Goal: Task Accomplishment & Management: Manage account settings

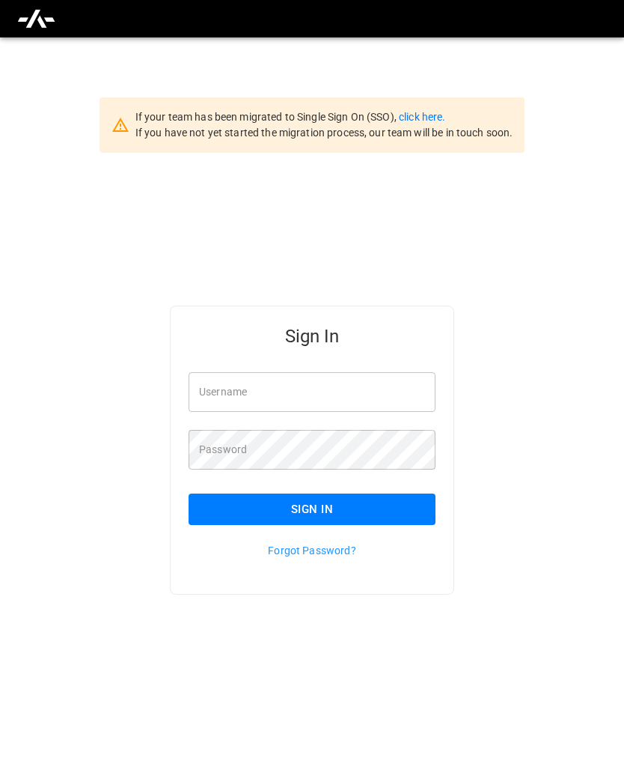
click at [343, 412] on input "Username" at bounding box center [312, 392] width 247 height 40
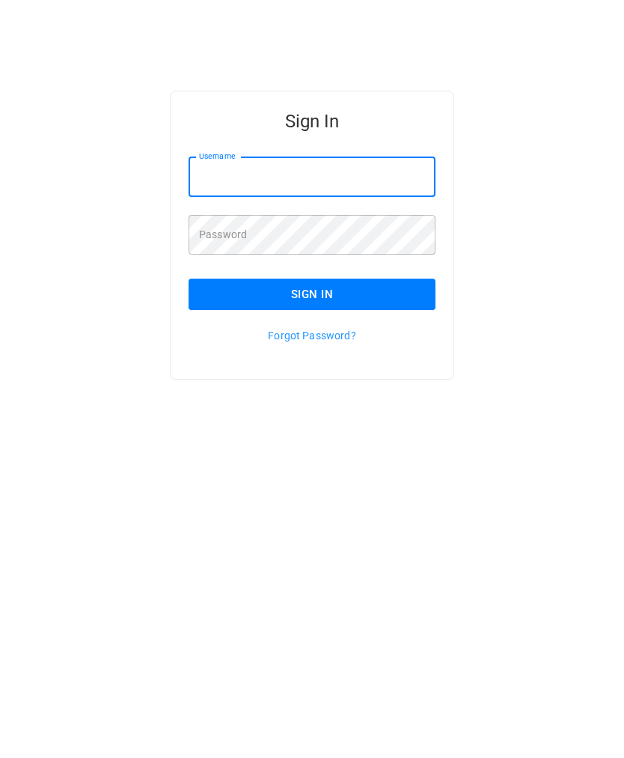
scroll to position [141, 0]
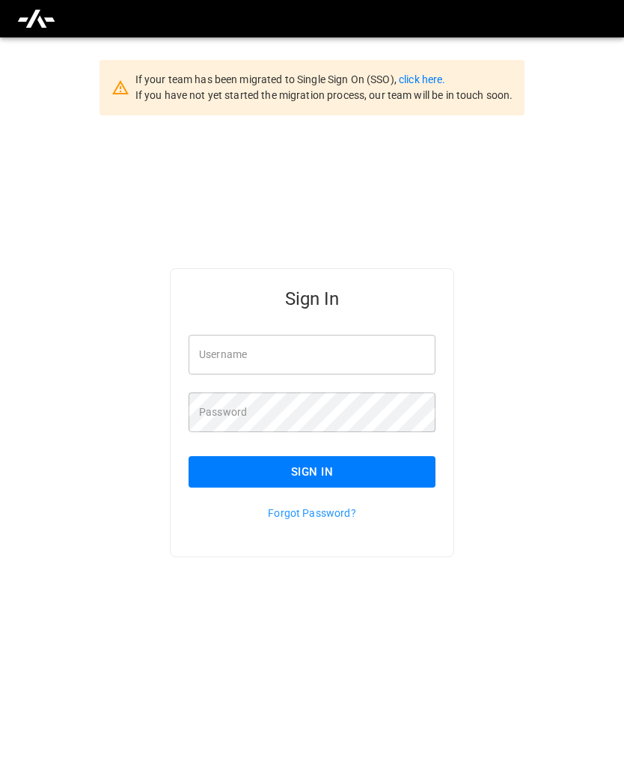
type input "**********"
click at [359, 456] on button "Sign In" at bounding box center [312, 471] width 247 height 31
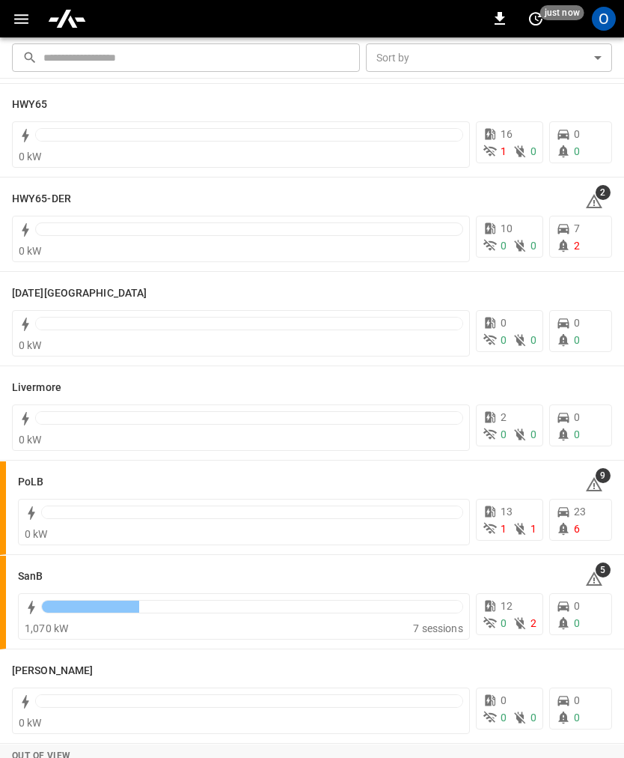
scroll to position [112, 0]
click at [35, 574] on h6 "SanB" at bounding box center [30, 576] width 25 height 16
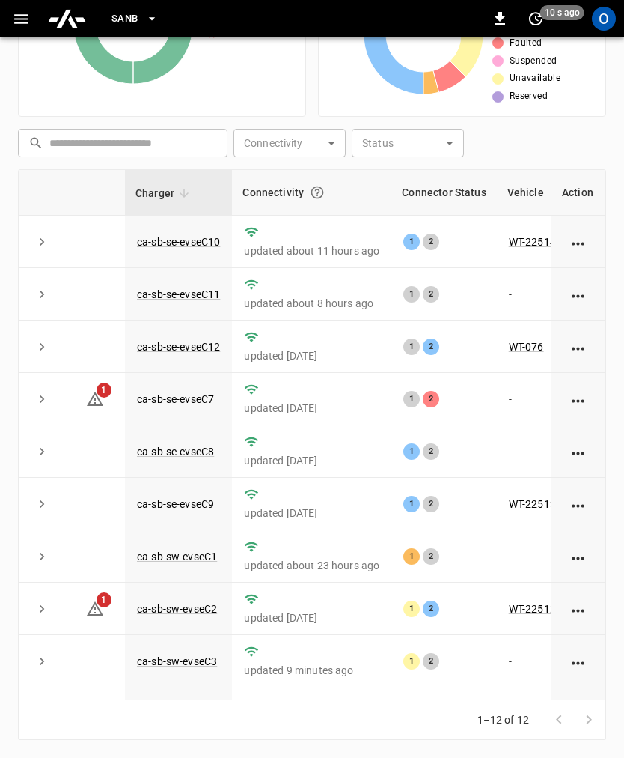
scroll to position [386, 0]
click at [180, 655] on link "ca-sb-sw-evseC3" at bounding box center [177, 661] width 80 height 12
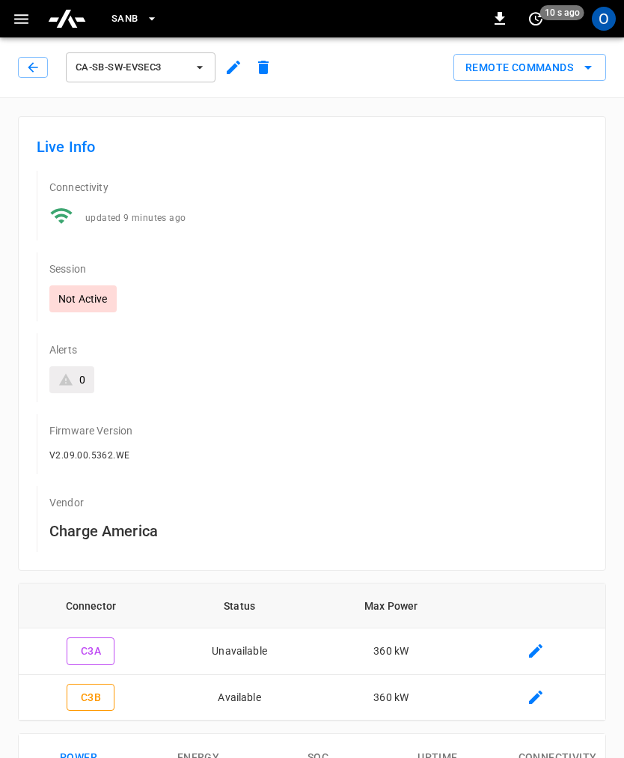
click at [580, 79] on button "Remote Commands" at bounding box center [530, 68] width 153 height 28
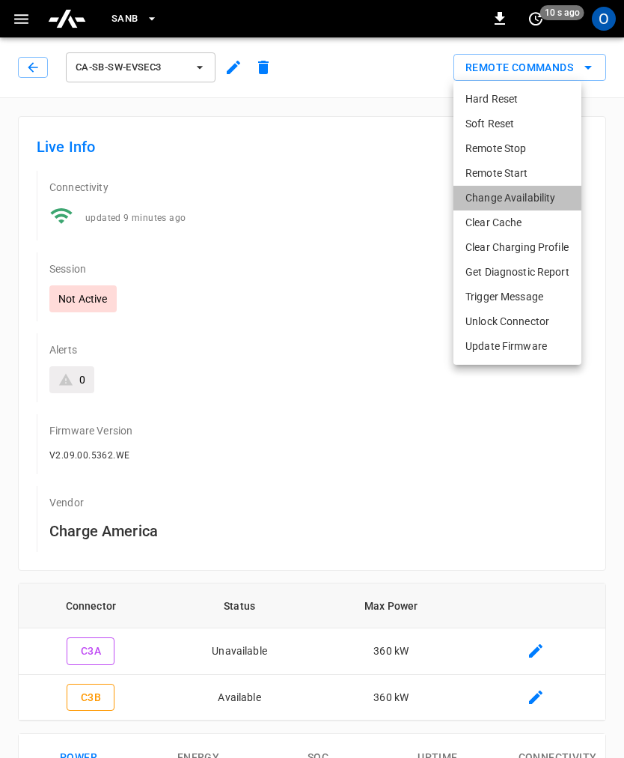
click at [545, 199] on li "Change Availability" at bounding box center [518, 198] width 128 height 25
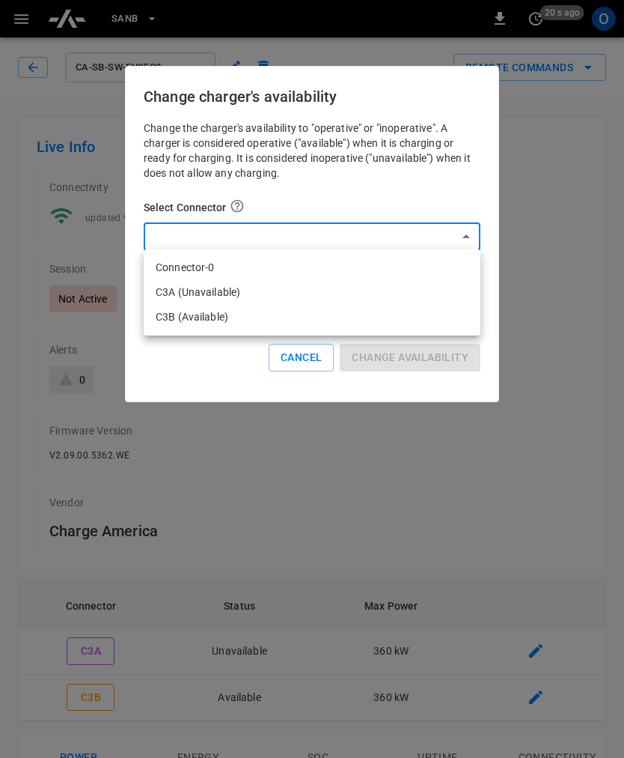
click at [317, 290] on li "C3A (Unavailable)" at bounding box center [312, 292] width 337 height 25
type input "**********"
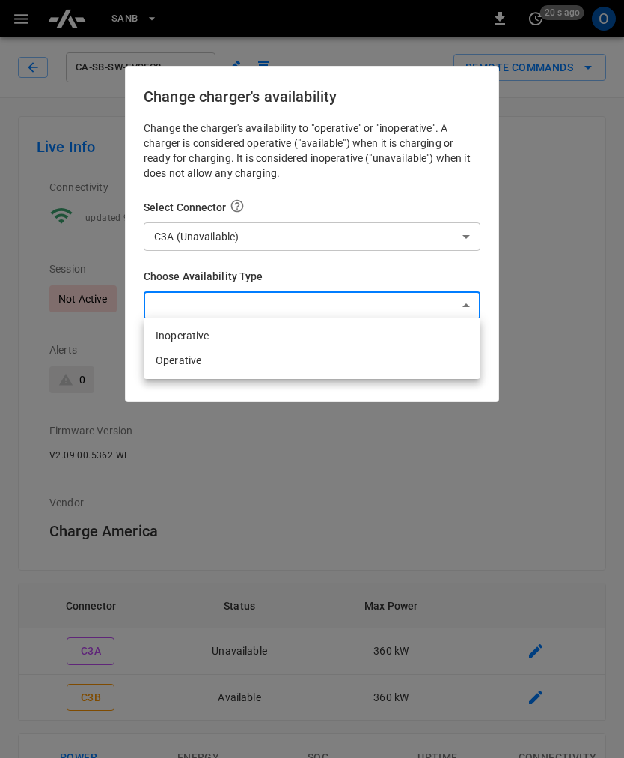
click at [279, 350] on li "Operative" at bounding box center [312, 360] width 337 height 25
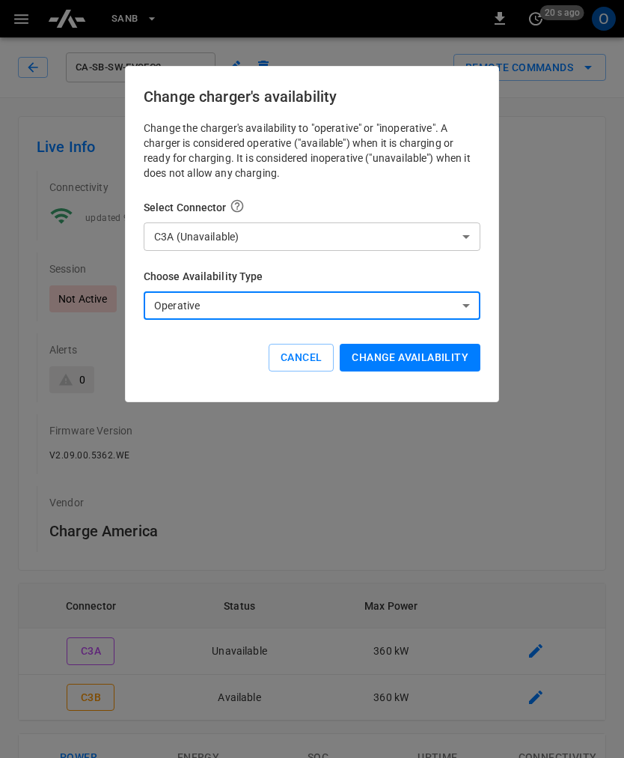
type input "*********"
click at [429, 355] on button "Change availability" at bounding box center [410, 358] width 141 height 28
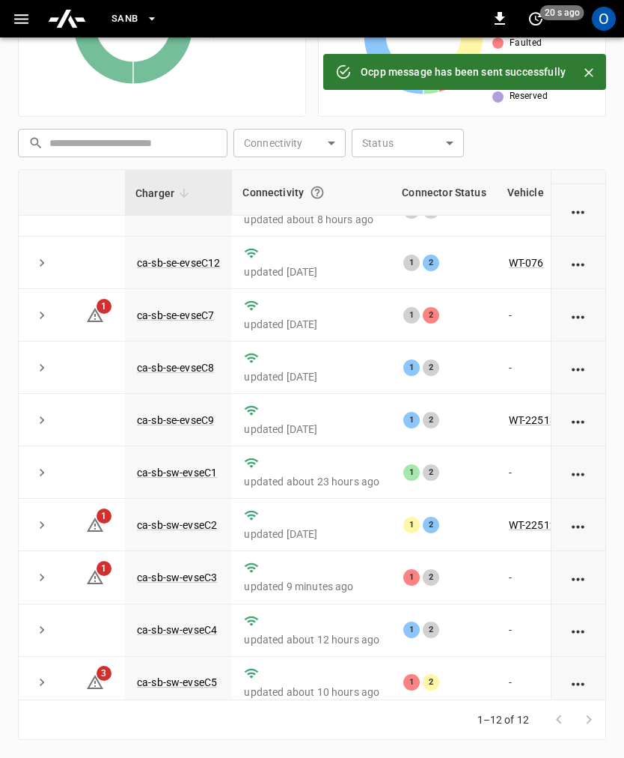
scroll to position [82, 0]
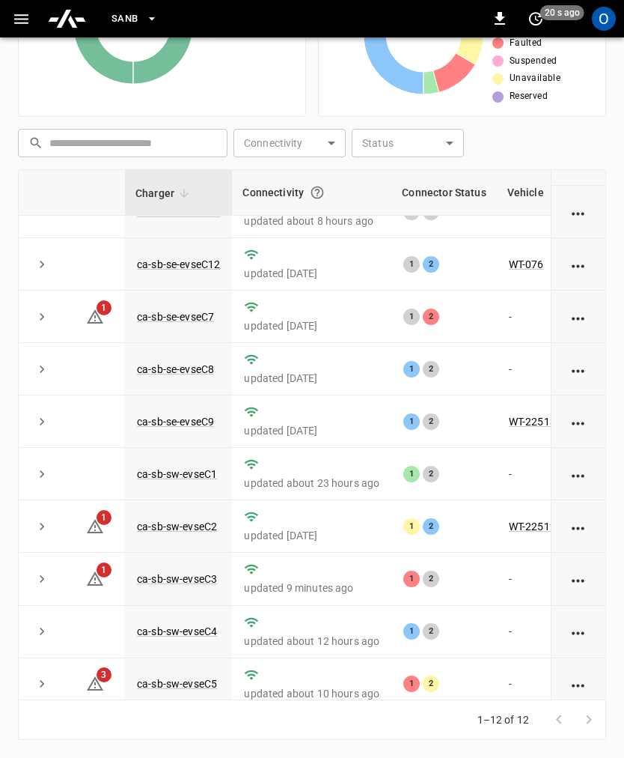
click at [201, 678] on link "ca-sb-sw-evseC5" at bounding box center [177, 684] width 80 height 12
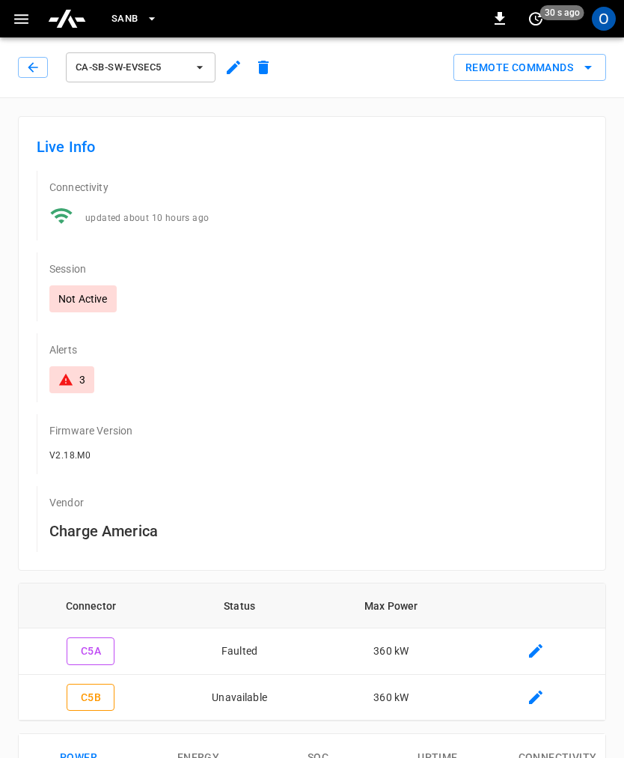
click at [579, 58] on button "Remote Commands" at bounding box center [530, 68] width 153 height 28
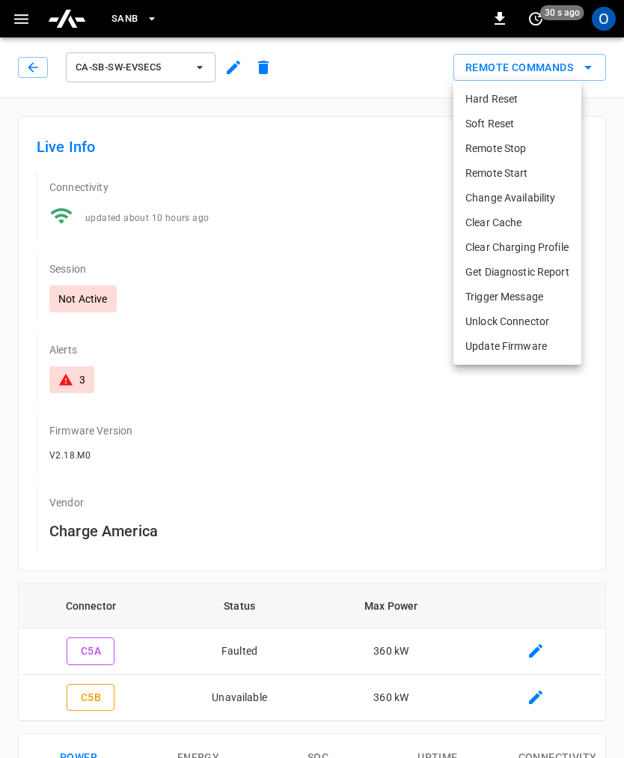
click at [534, 198] on li "Change Availability" at bounding box center [518, 198] width 128 height 25
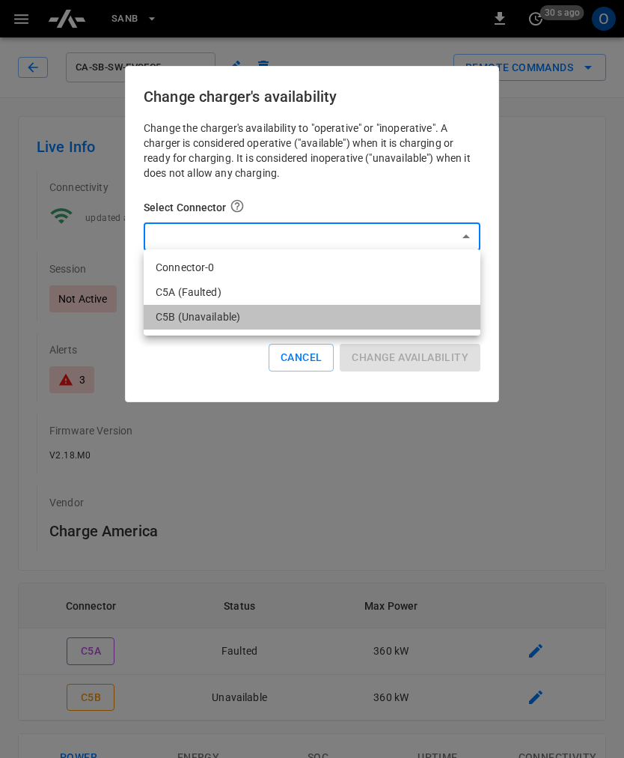
click at [280, 311] on li "C5B (Unavailable)" at bounding box center [312, 317] width 337 height 25
type input "**********"
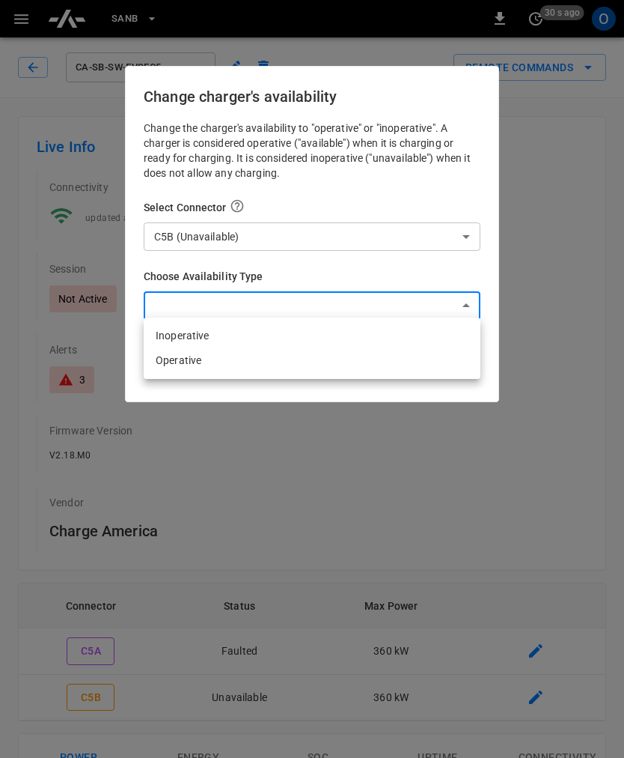
click at [253, 357] on li "Operative" at bounding box center [312, 360] width 337 height 25
type input "*********"
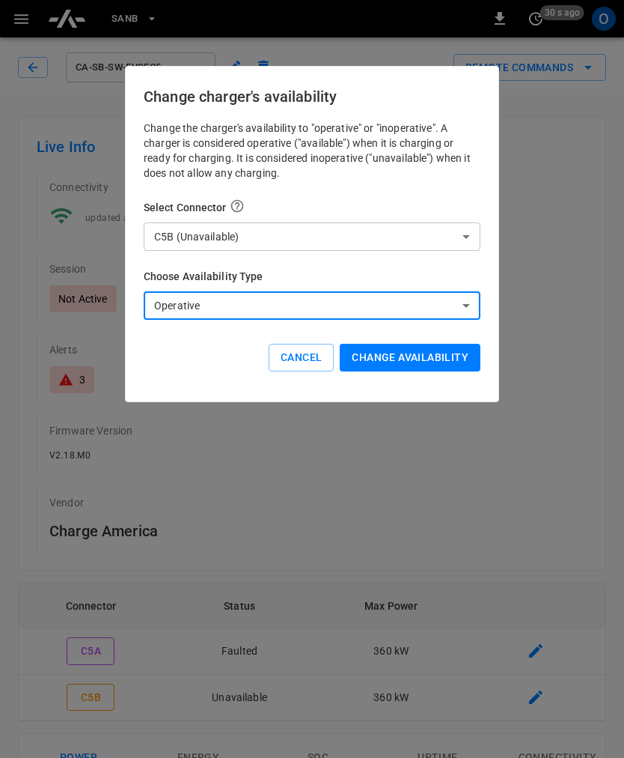
click at [426, 344] on button "Change availability" at bounding box center [410, 358] width 141 height 28
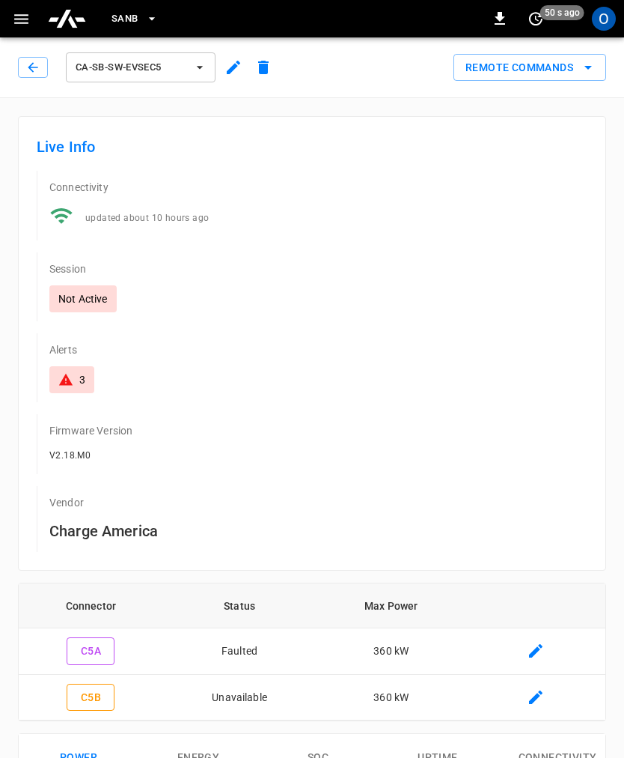
click at [550, 18] on span "50 s ago" at bounding box center [563, 12] width 44 height 15
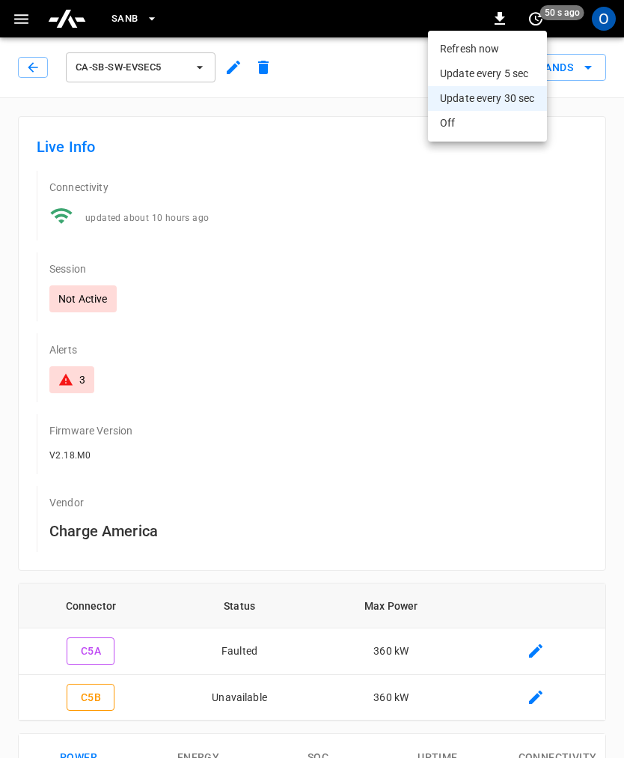
click at [502, 43] on li "Refresh now" at bounding box center [487, 49] width 119 height 25
click at [527, 368] on div at bounding box center [312, 379] width 624 height 758
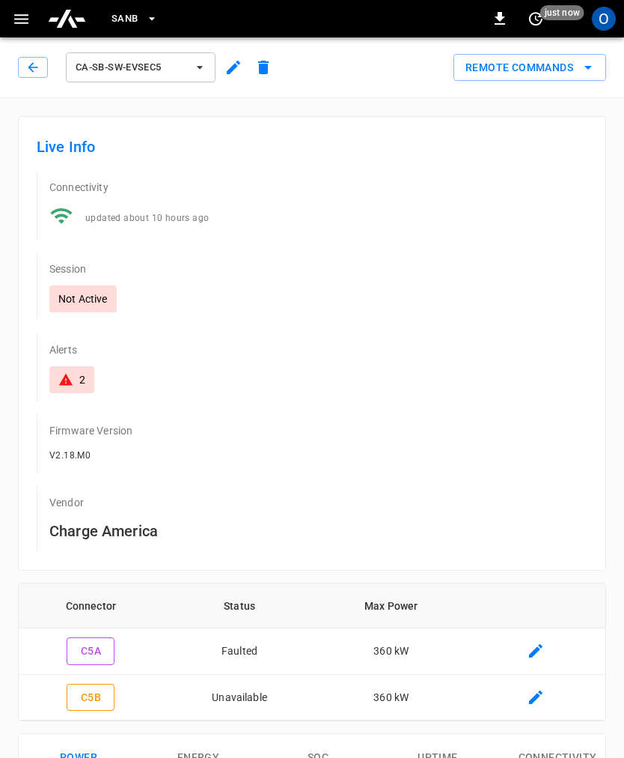
click at [591, 65] on icon "remote commands options" at bounding box center [588, 67] width 18 height 18
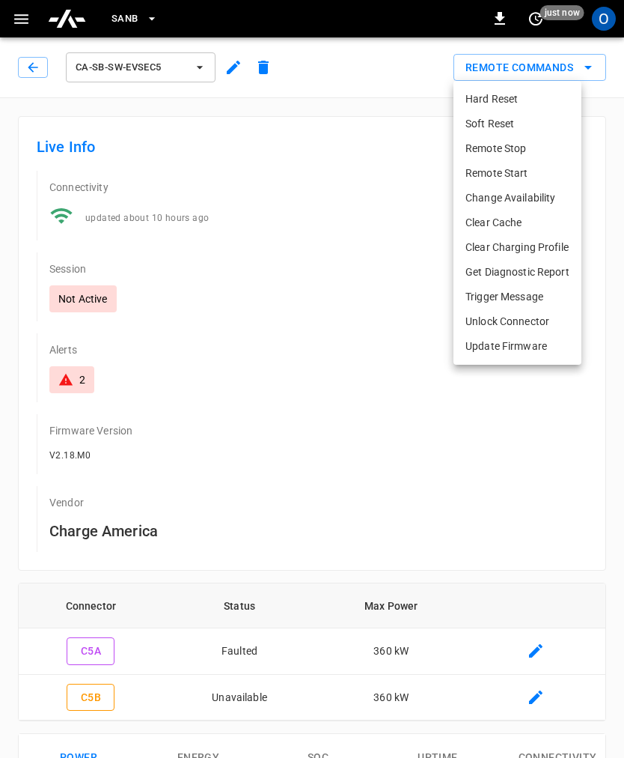
click at [552, 194] on li "Change Availability" at bounding box center [518, 198] width 128 height 25
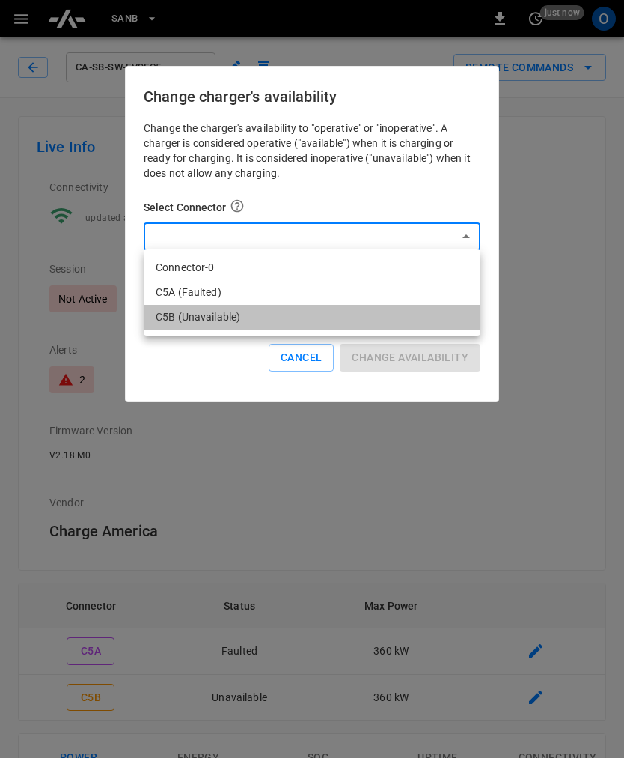
click at [206, 320] on li "C5B (Unavailable)" at bounding box center [312, 317] width 337 height 25
type input "**********"
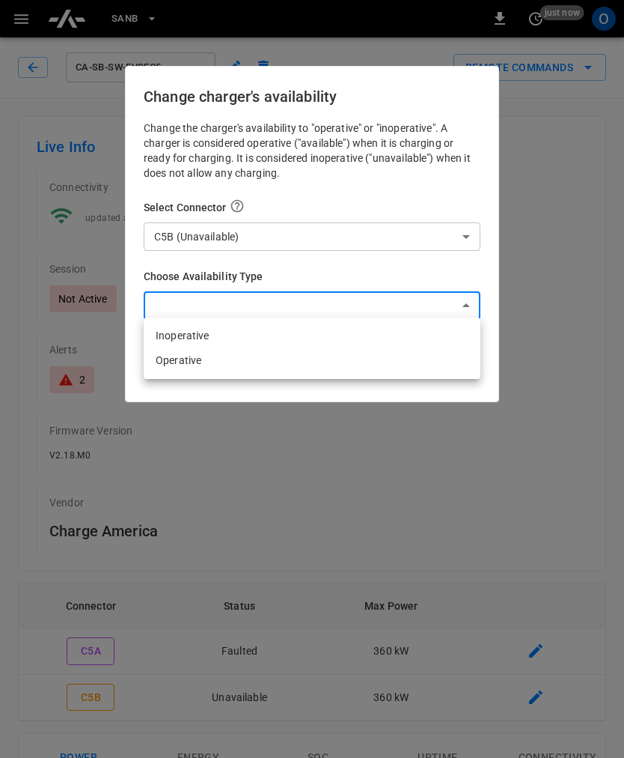
click at [210, 364] on li "Operative" at bounding box center [312, 360] width 337 height 25
type input "*********"
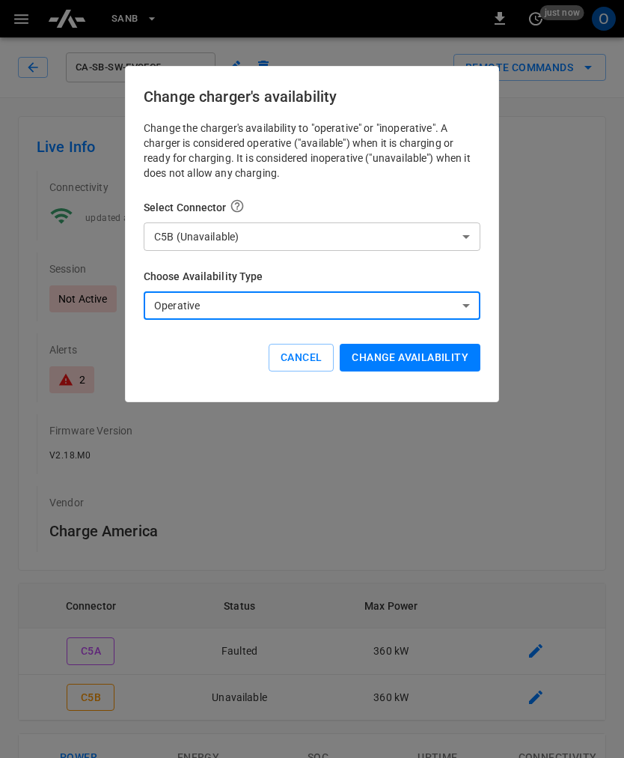
click at [407, 348] on button "Change availability" at bounding box center [410, 358] width 141 height 28
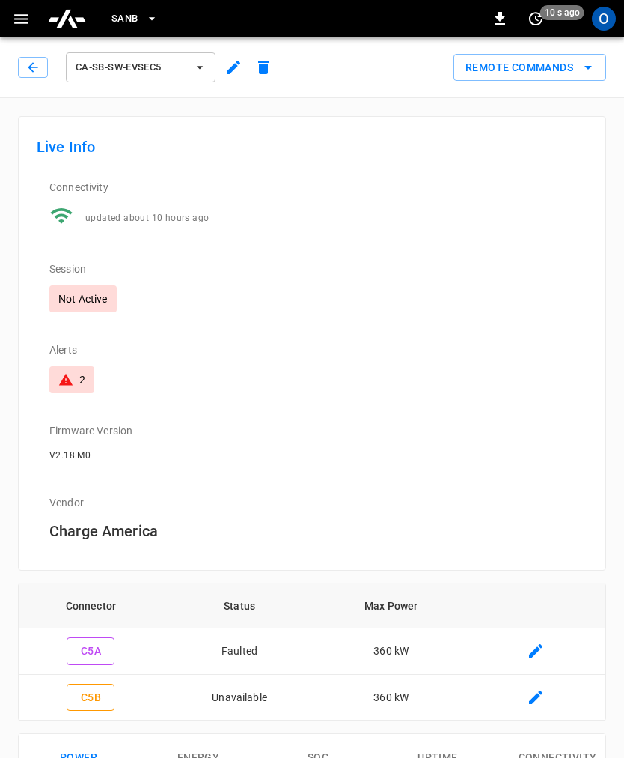
click at [33, 57] on button "button" at bounding box center [33, 67] width 30 height 21
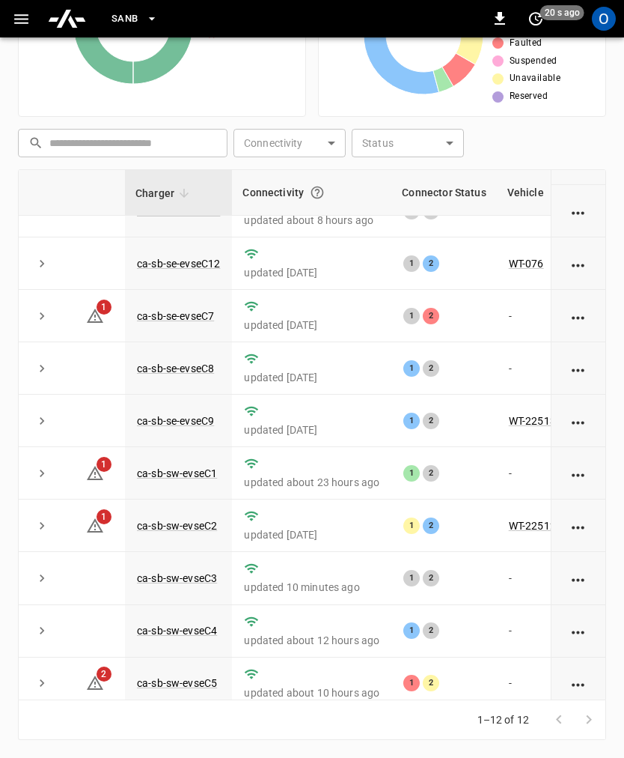
scroll to position [82, 0]
click at [186, 625] on link "ca-sb-sw-evseC4" at bounding box center [177, 631] width 80 height 12
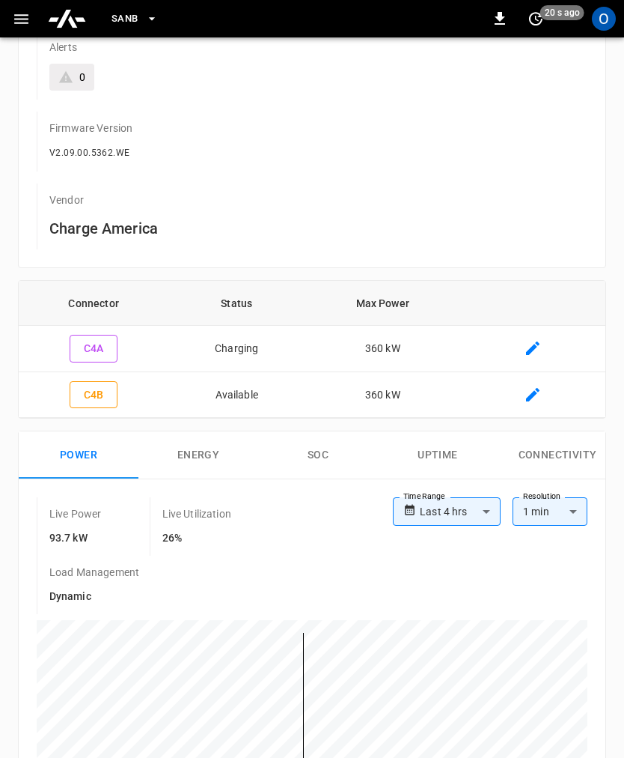
scroll to position [254, 0]
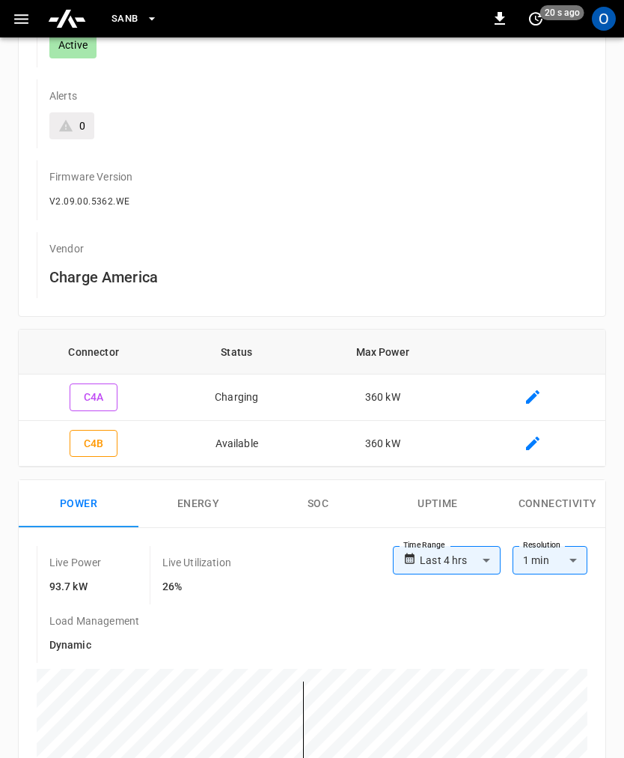
click at [71, 407] on button "C4A" at bounding box center [94, 397] width 48 height 28
type input "**********"
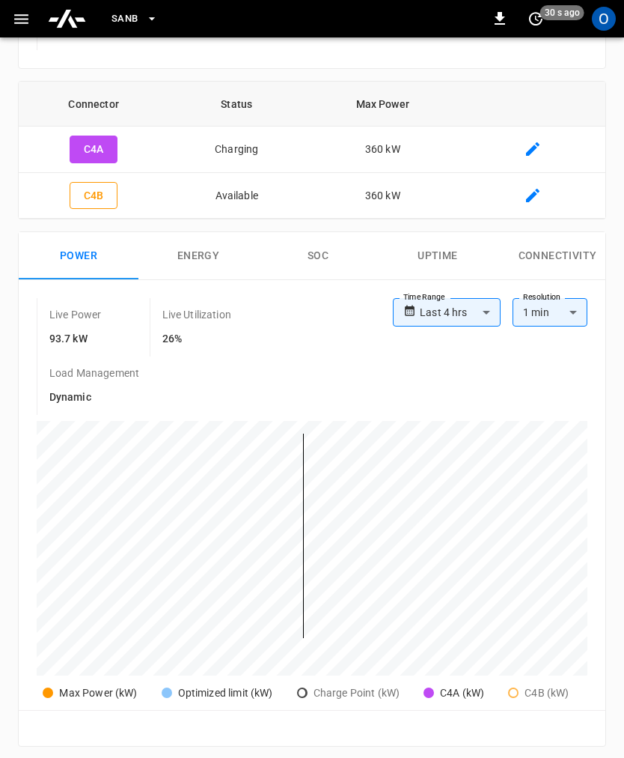
scroll to position [504, 0]
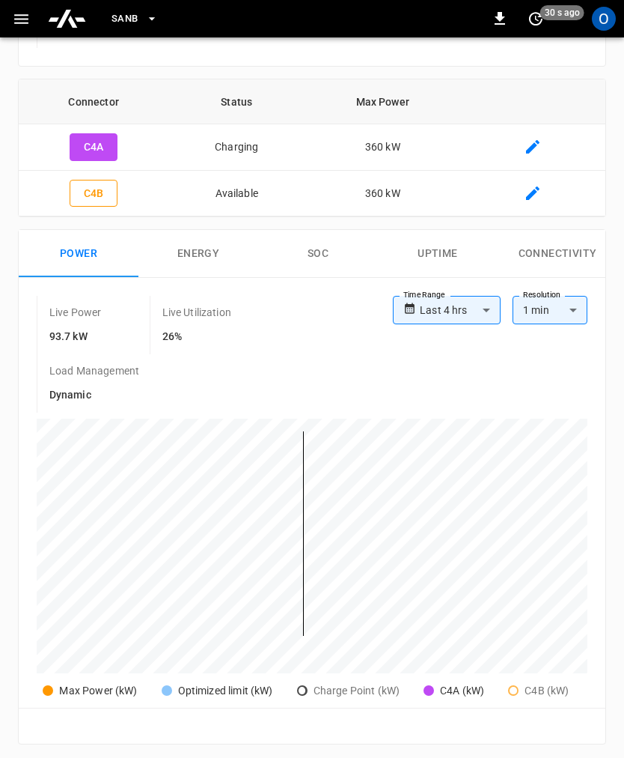
click at [327, 233] on button "SOC" at bounding box center [318, 254] width 120 height 48
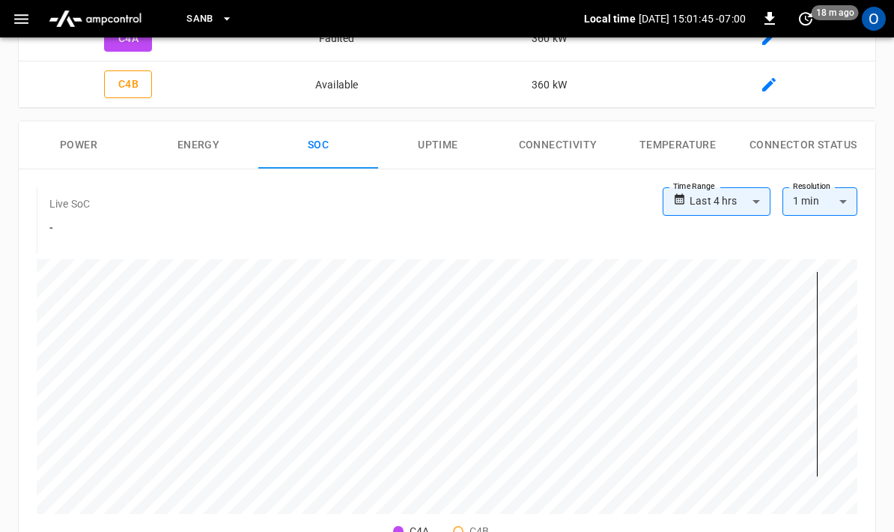
scroll to position [0, 0]
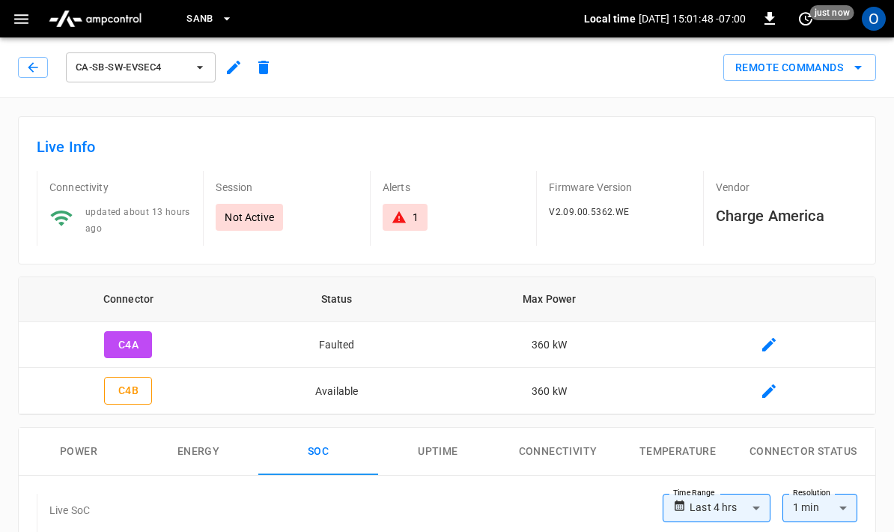
click at [19, 20] on icon "button" at bounding box center [21, 19] width 19 height 19
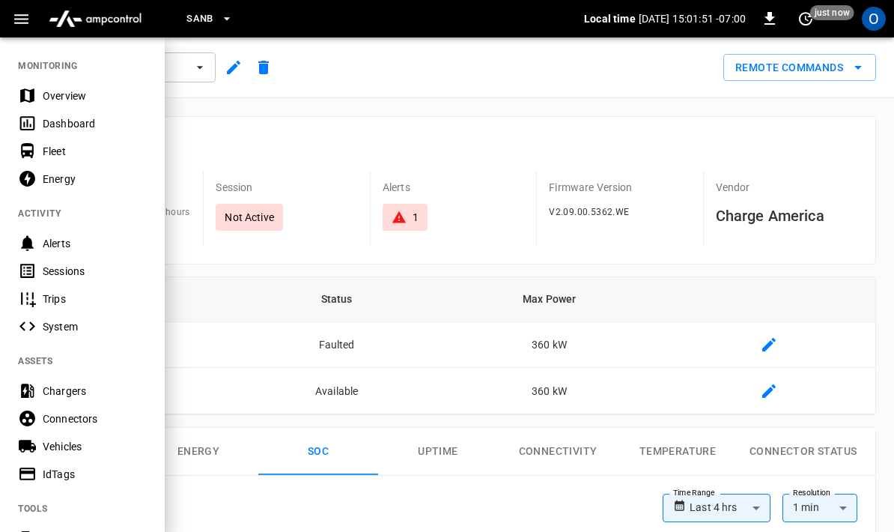
click at [74, 444] on div "Vehicles" at bounding box center [95, 446] width 104 height 15
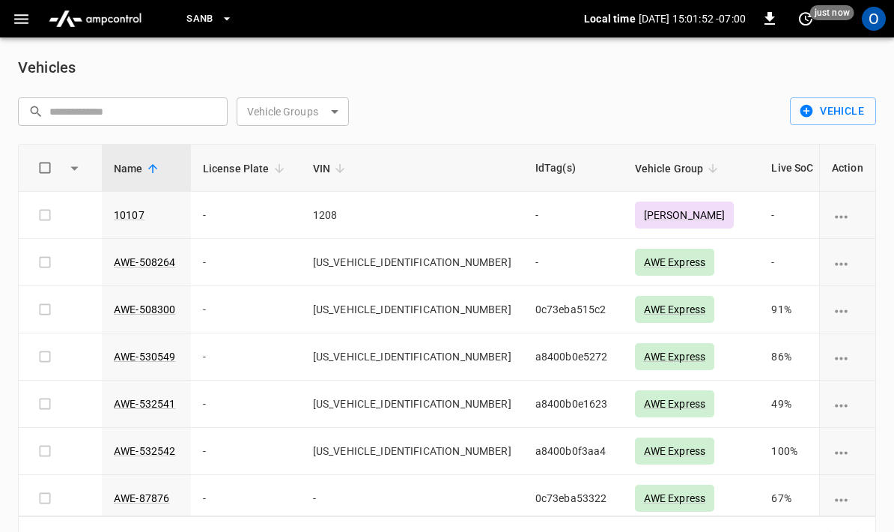
click at [156, 118] on input "text" at bounding box center [133, 111] width 168 height 28
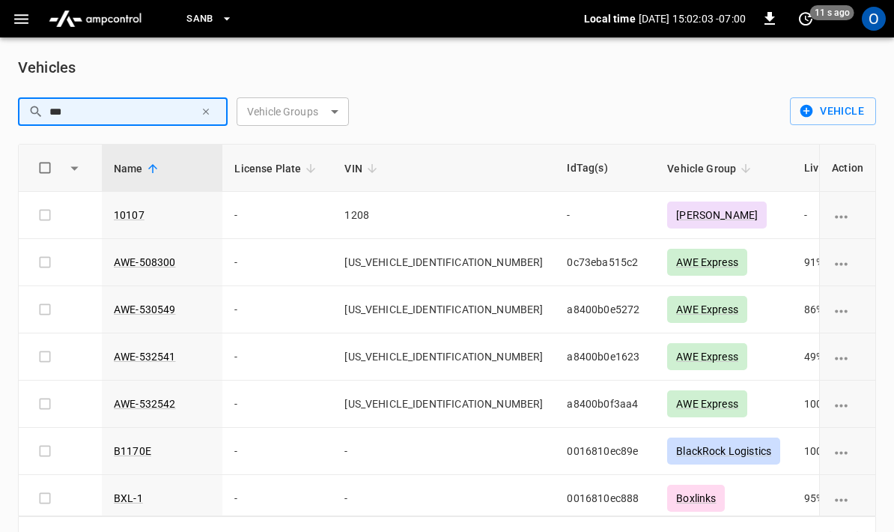
type input "***"
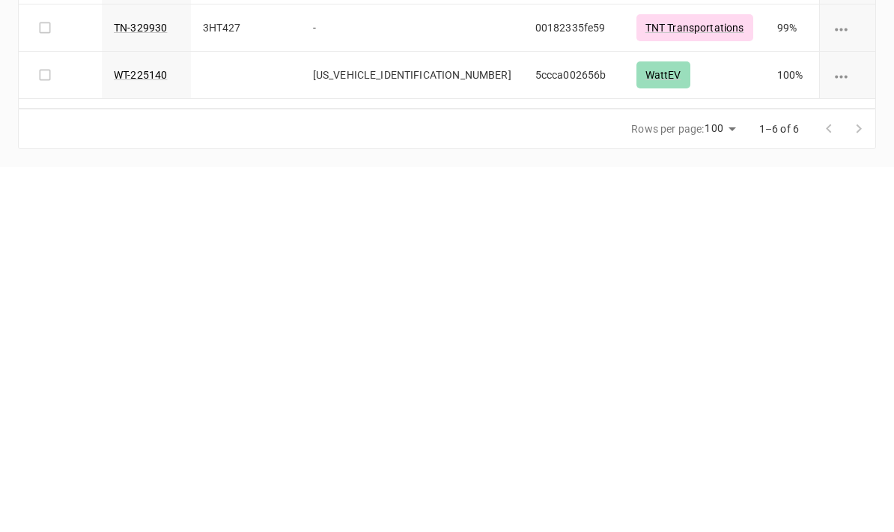
scroll to position [85, 0]
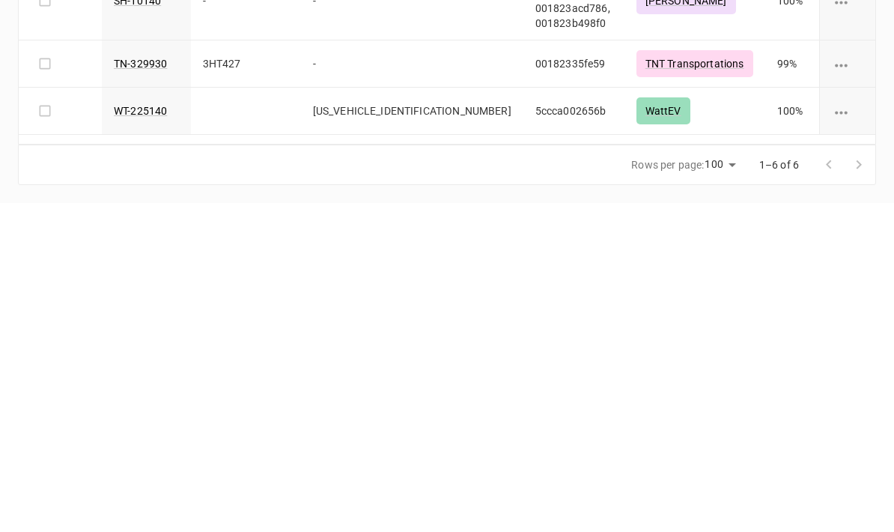
click at [141, 434] on link "WT-225140" at bounding box center [140, 440] width 53 height 12
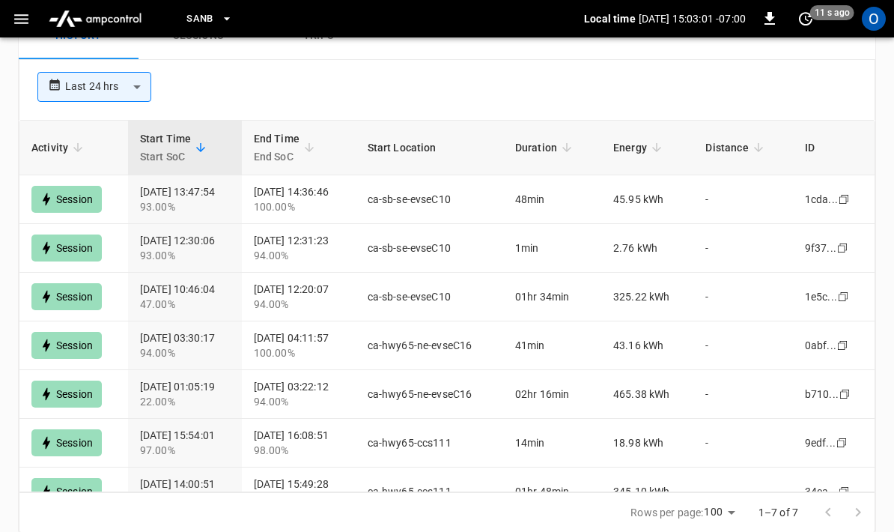
scroll to position [598, 0]
